Goal: Transaction & Acquisition: Purchase product/service

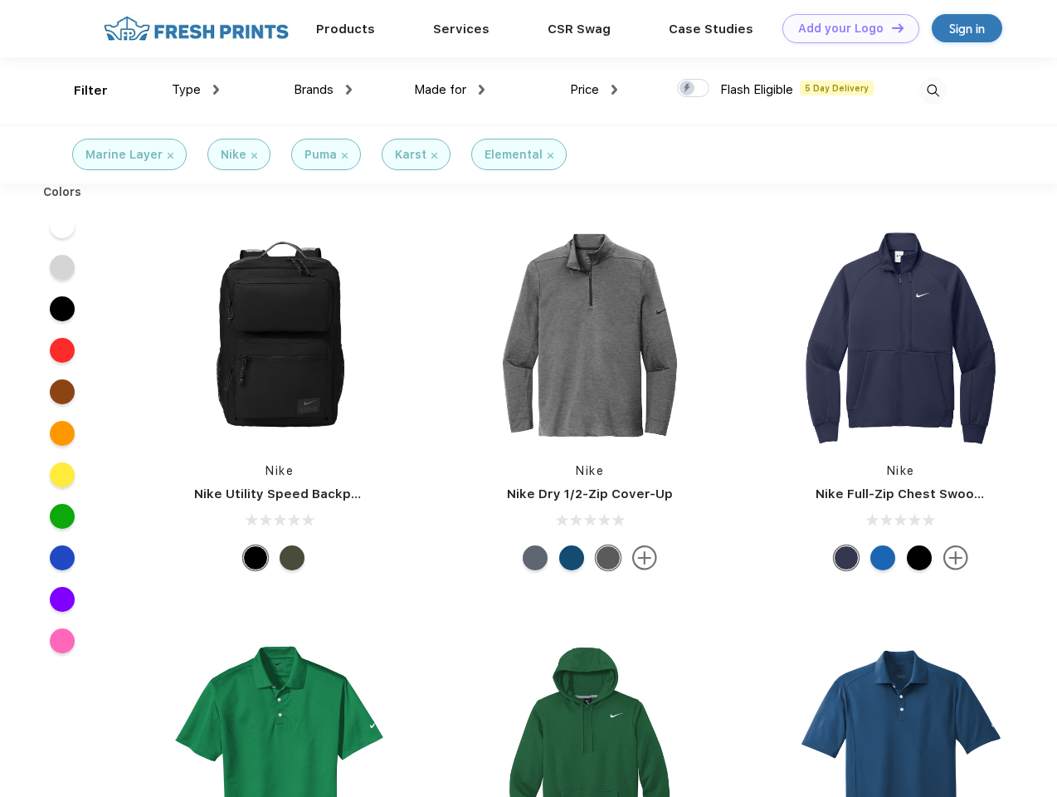
click at [845, 28] on link "Add your Logo Design Tool" at bounding box center [851, 28] width 137 height 29
click at [0, 0] on div "Design Tool" at bounding box center [0, 0] width 0 height 0
click at [890, 27] on link "Add your Logo Design Tool" at bounding box center [851, 28] width 137 height 29
click at [80, 90] on div "Filter" at bounding box center [91, 90] width 34 height 19
click at [196, 90] on span "Type" at bounding box center [186, 89] width 29 height 15
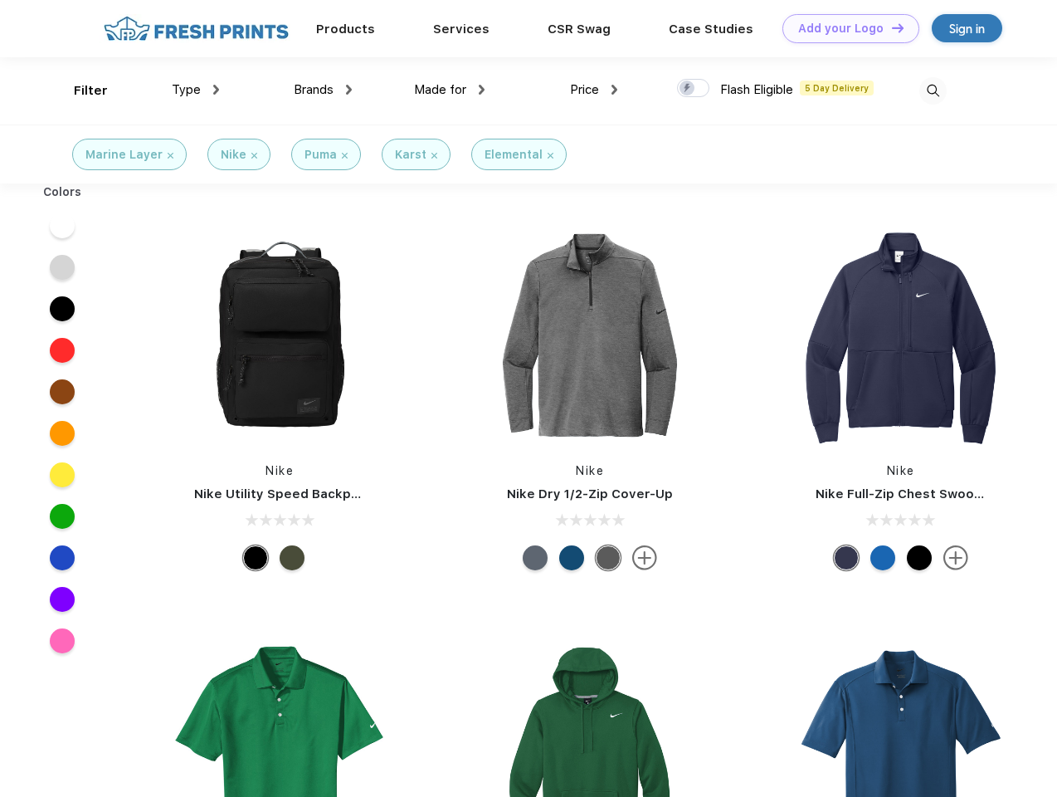
click at [323, 90] on span "Brands" at bounding box center [314, 89] width 40 height 15
click at [450, 90] on span "Made for" at bounding box center [440, 89] width 52 height 15
click at [594, 90] on span "Price" at bounding box center [584, 89] width 29 height 15
click at [694, 89] on div at bounding box center [693, 88] width 32 height 18
click at [688, 89] on input "checkbox" at bounding box center [682, 83] width 11 height 11
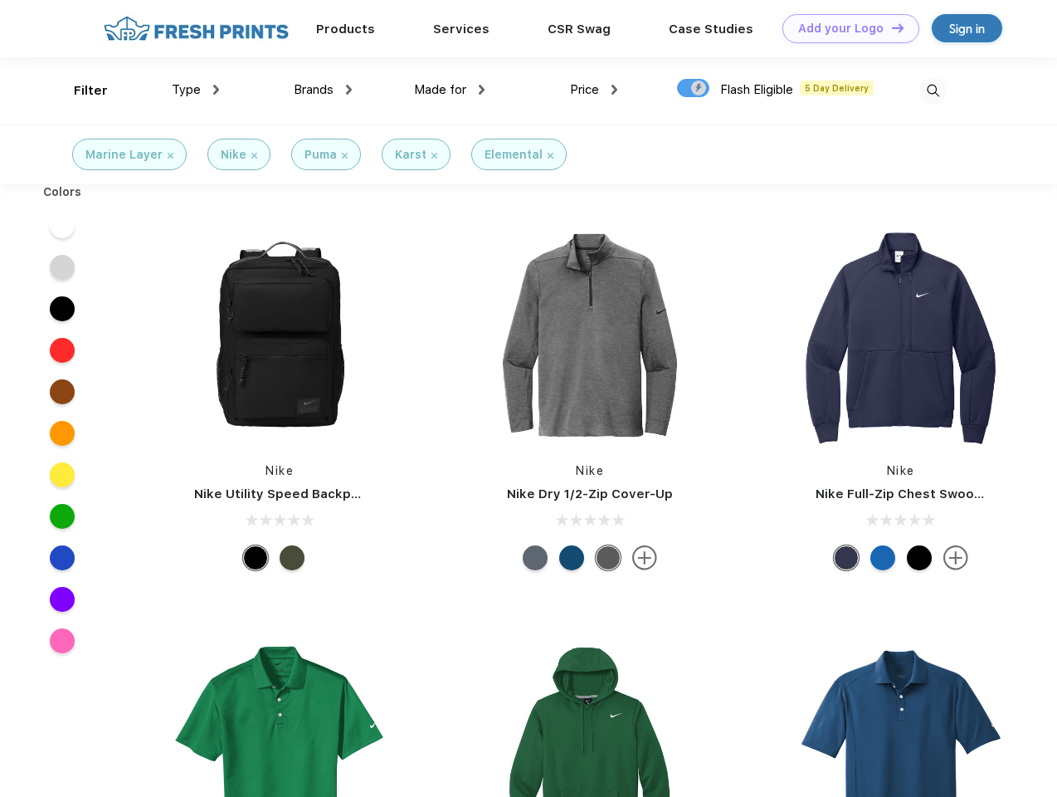
click at [933, 90] on img at bounding box center [932, 90] width 27 height 27
